Goal: Use online tool/utility: Utilize a website feature to perform a specific function

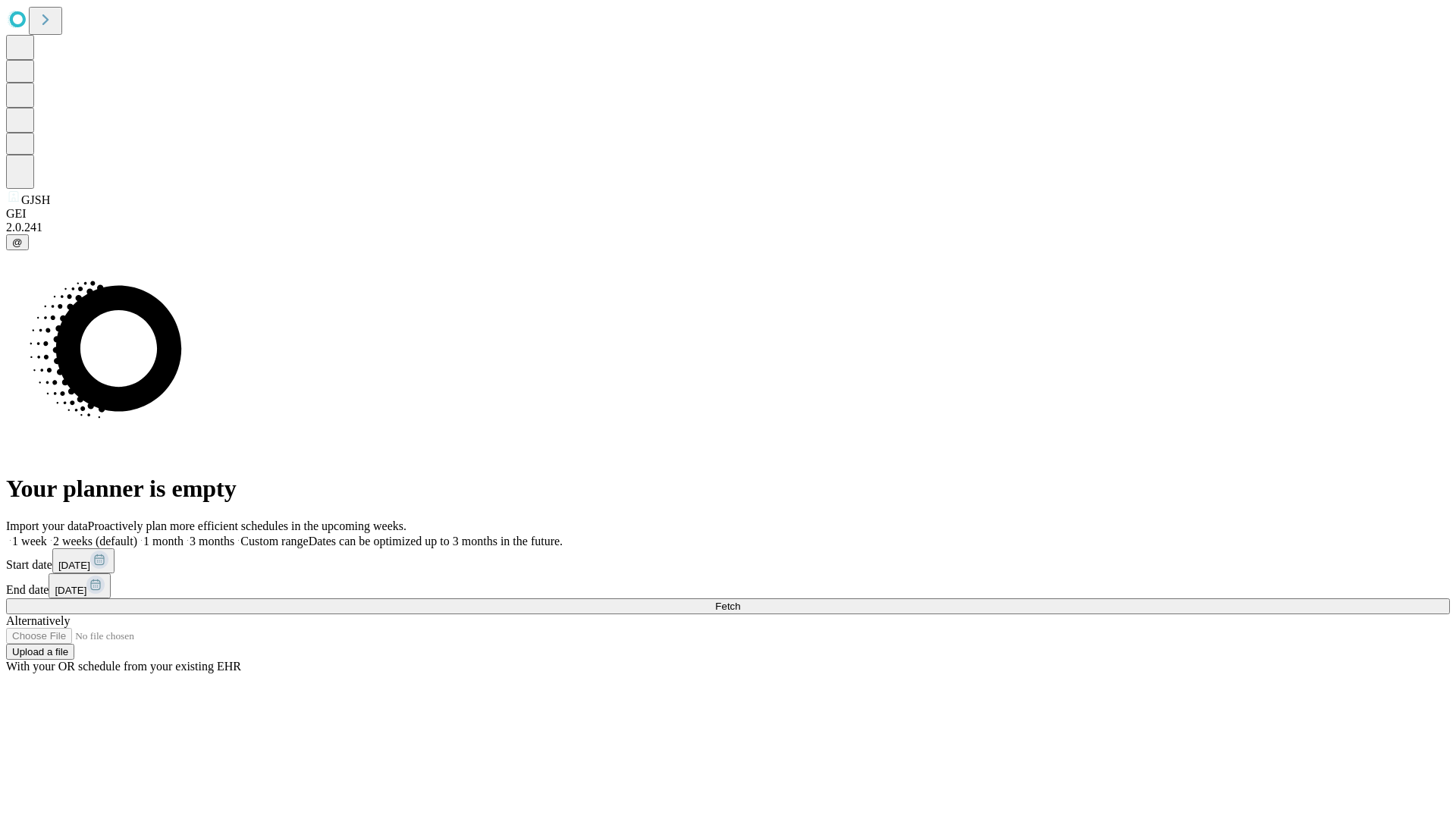
click at [740, 601] on span "Fetch" at bounding box center [727, 606] width 25 height 11
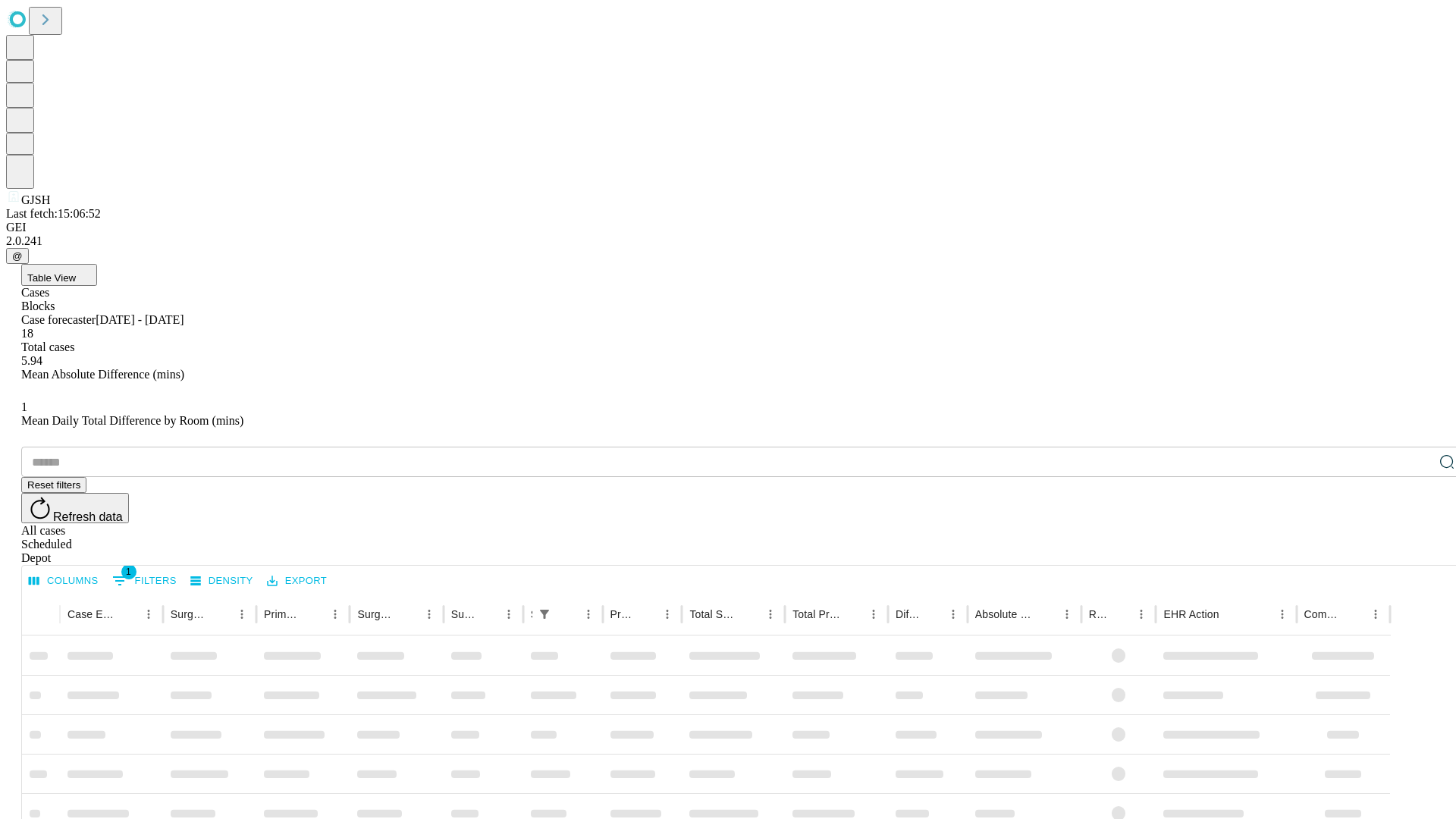
click at [76, 272] on span "Table View" at bounding box center [51, 277] width 49 height 11
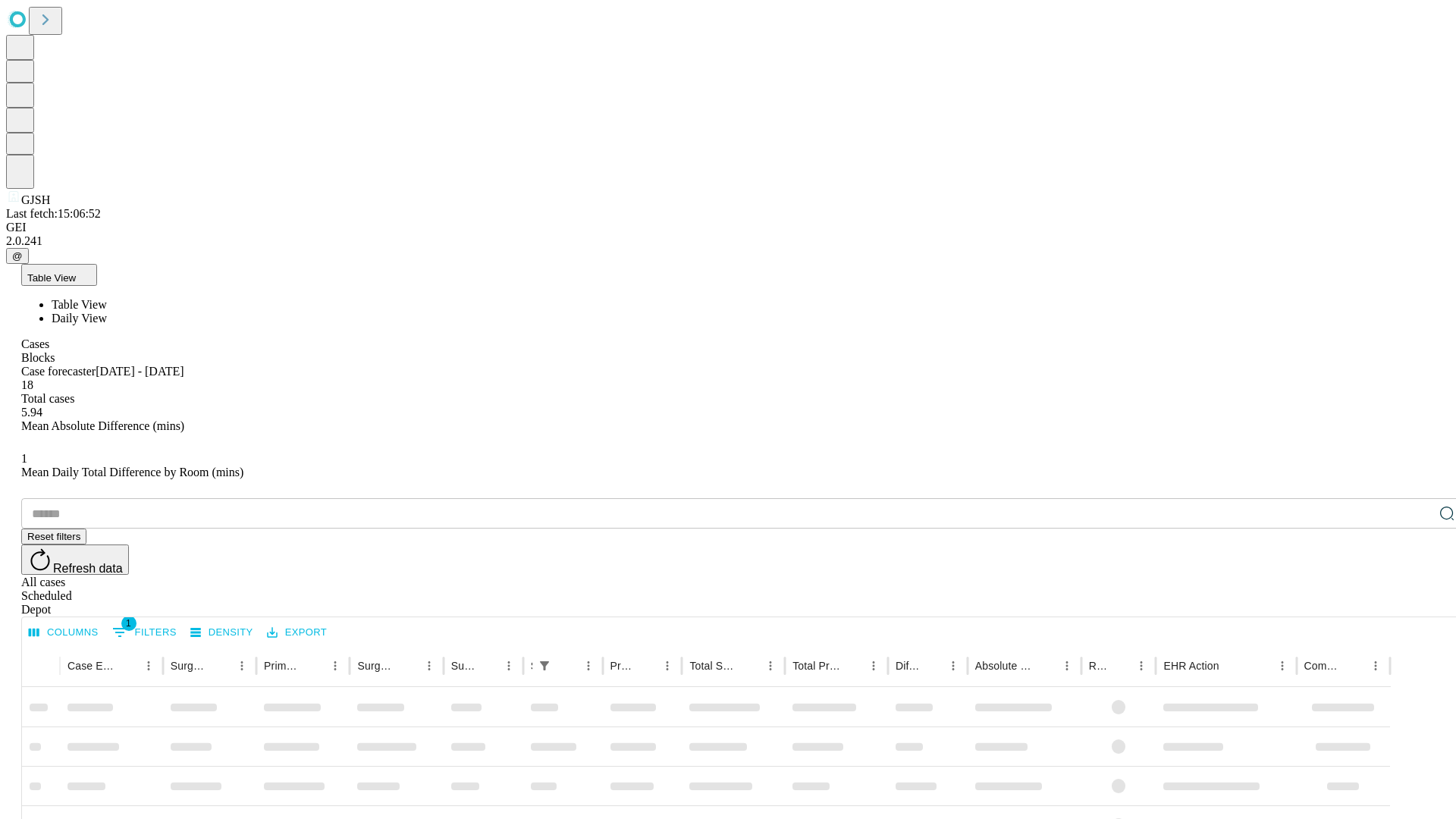
click at [107, 312] on span "Daily View" at bounding box center [80, 318] width 56 height 13
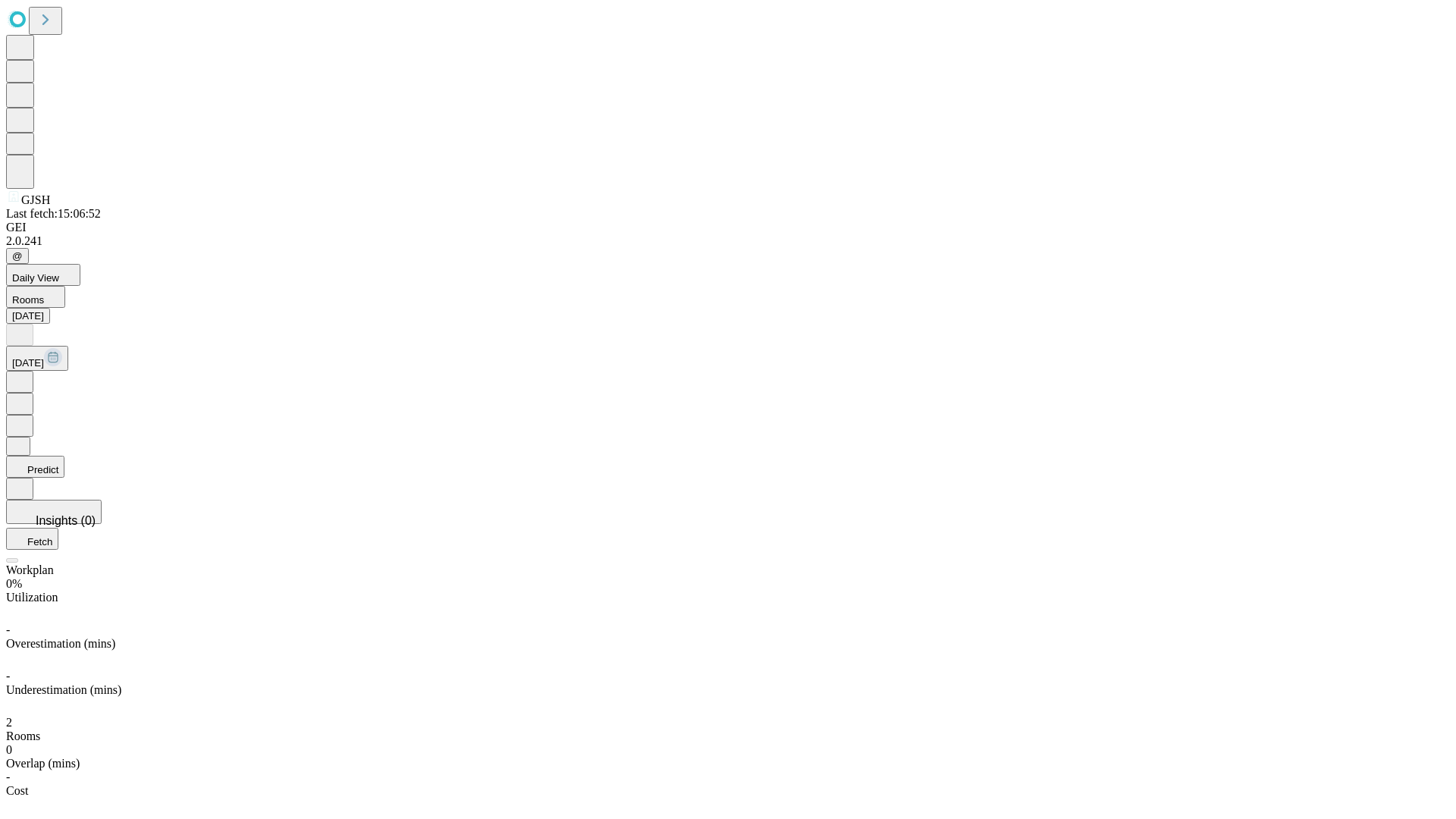
click at [65, 456] on button "Predict" at bounding box center [35, 467] width 59 height 22
